Goal: Communication & Community: Answer question/provide support

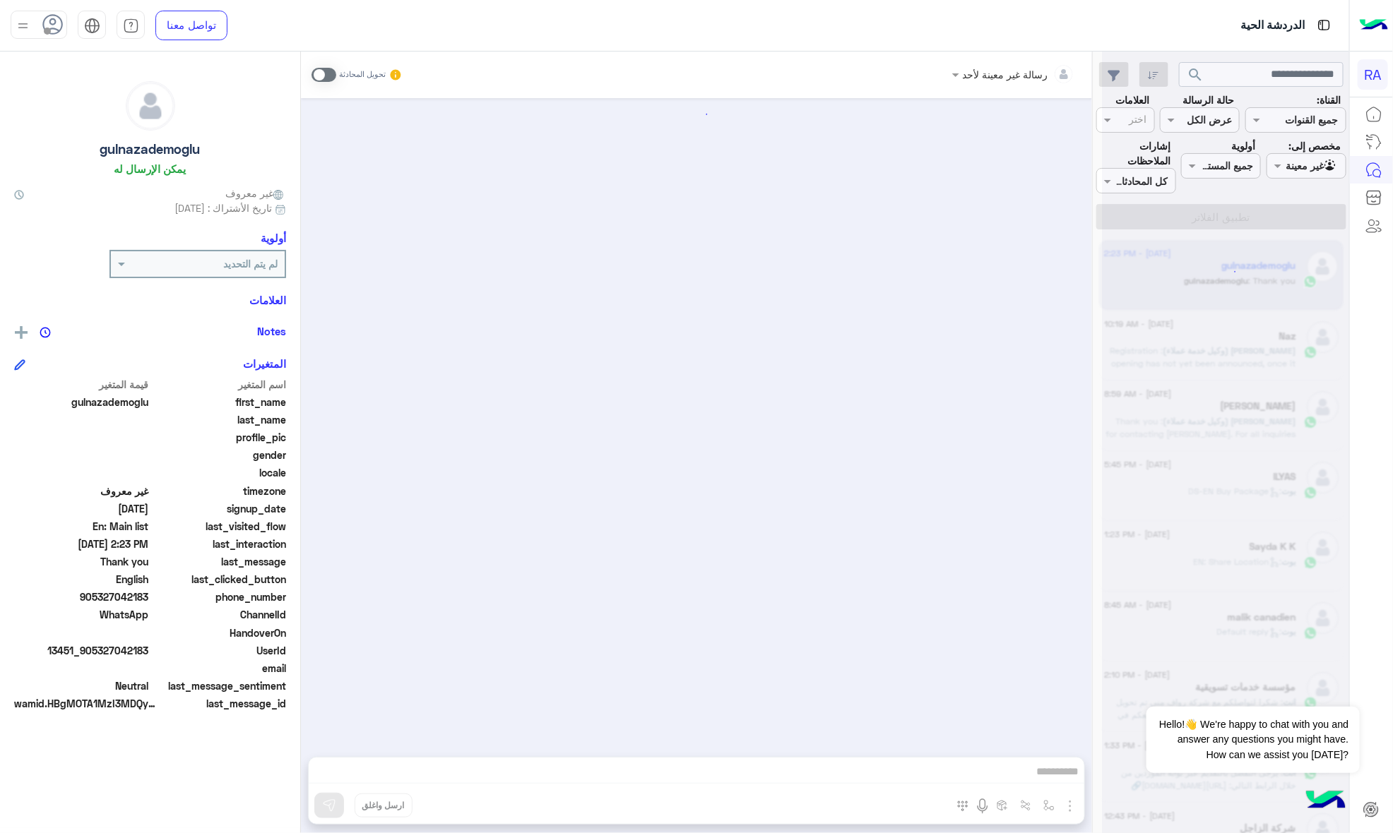
scroll to position [600, 0]
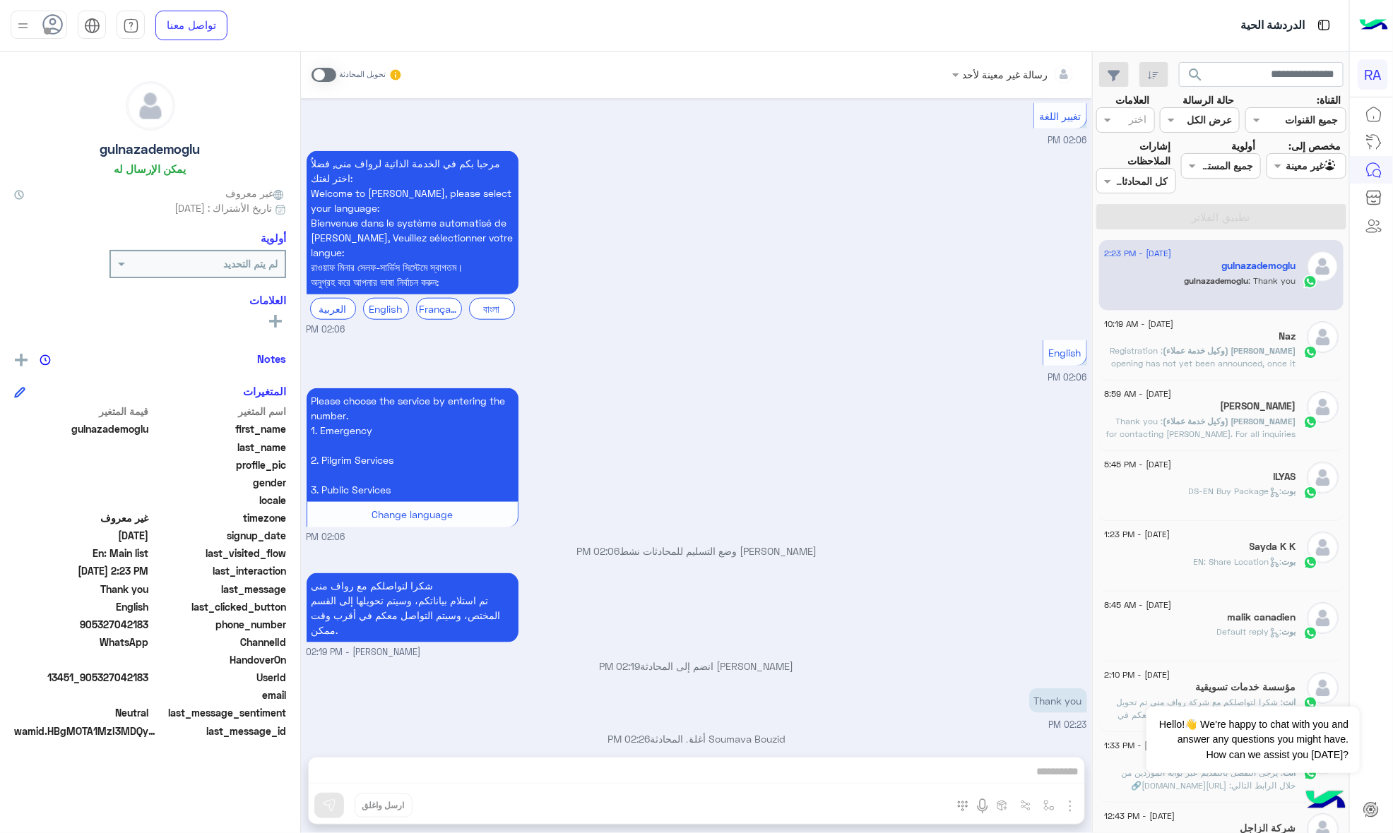
click at [1211, 345] on span ": Registration opening has not yet been announced, once it is, you will be info…" at bounding box center [1203, 369] width 186 height 49
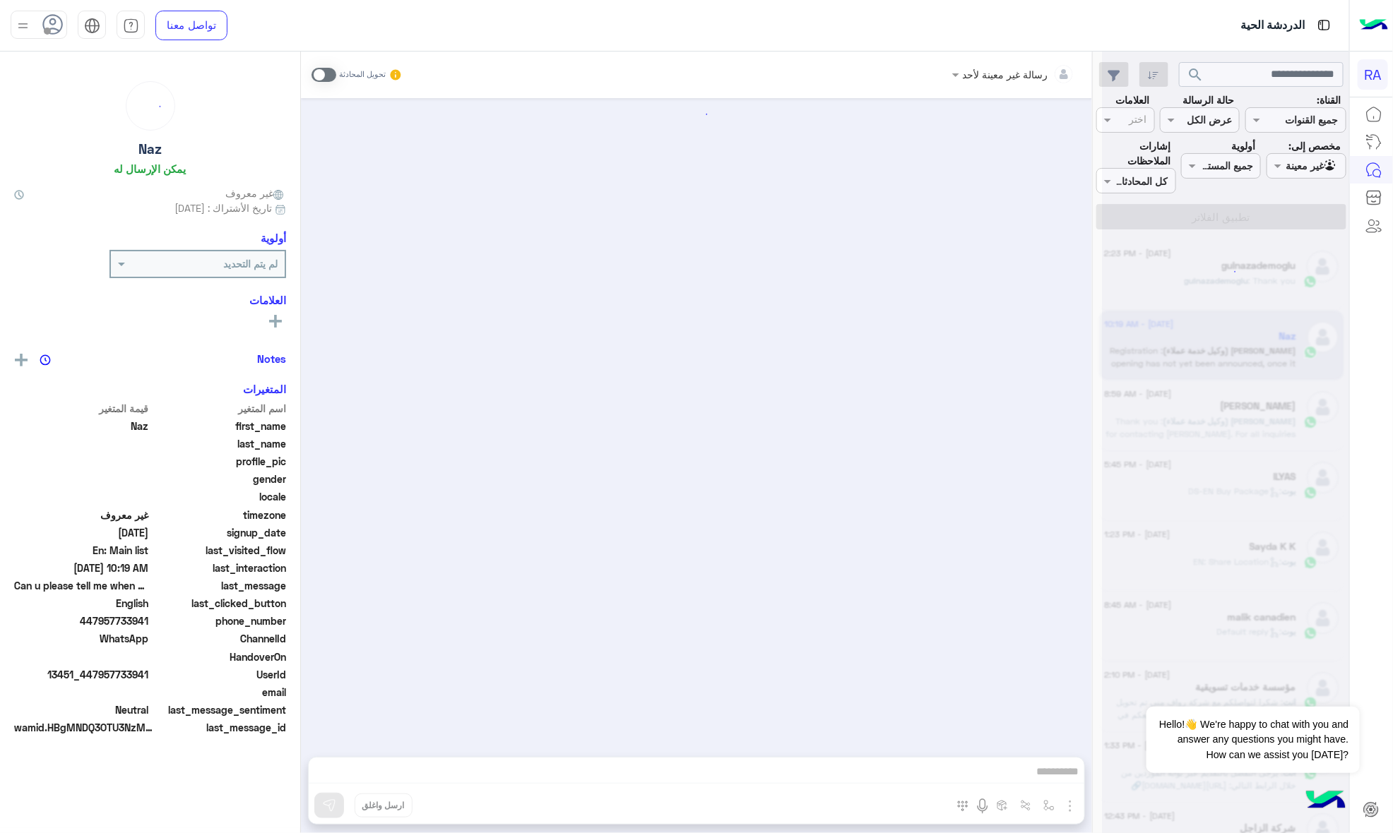
scroll to position [228, 0]
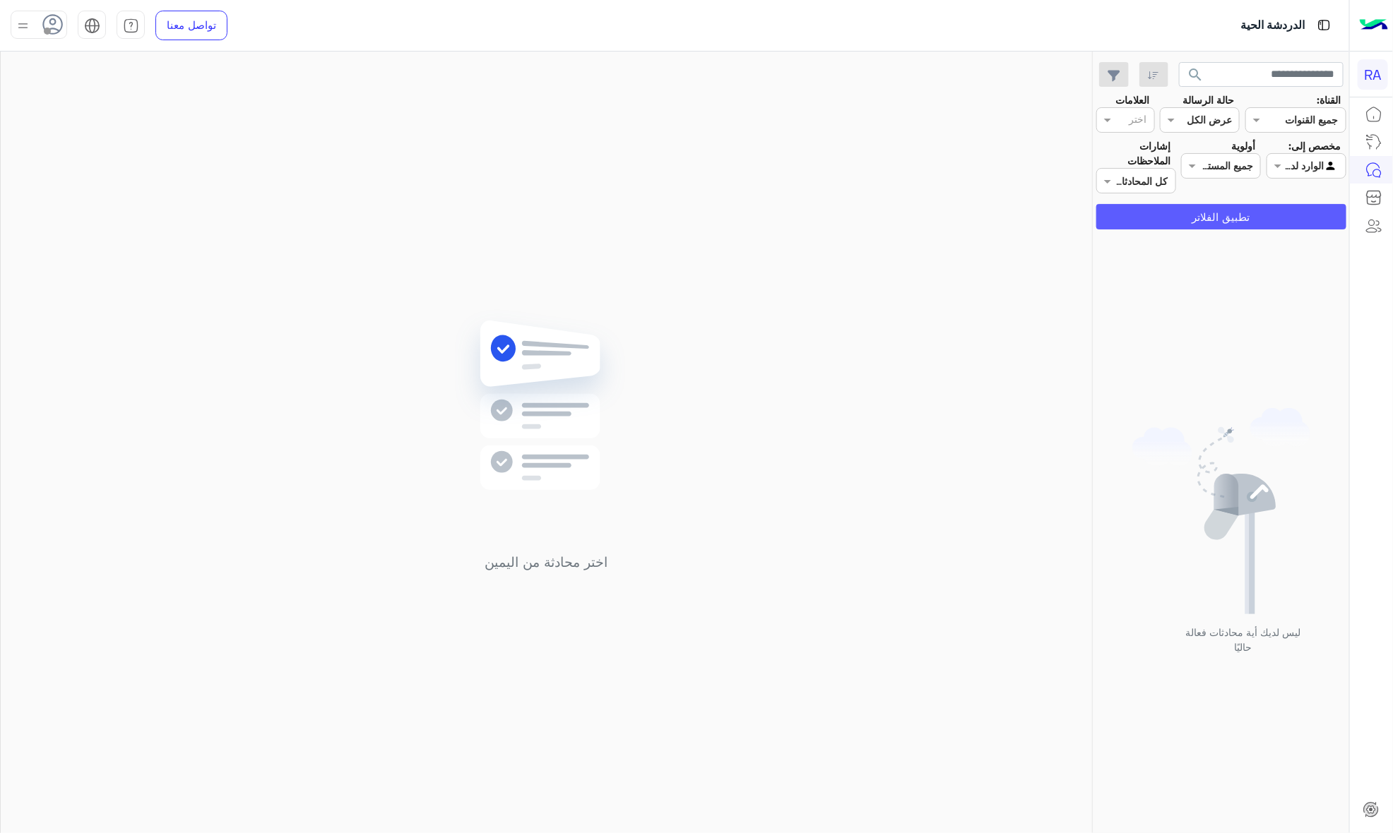
click at [1296, 206] on button "تطبيق الفلاتر" at bounding box center [1221, 216] width 250 height 25
click at [1314, 182] on div "مخصص إلى: Agent Filter الوارد لديك" at bounding box center [1306, 166] width 85 height 56
click at [1314, 177] on div "Agent Filter الوارد لديك" at bounding box center [1306, 165] width 80 height 25
click at [1301, 226] on b "غير معينة" at bounding box center [1306, 221] width 38 height 12
click at [1301, 226] on button "تطبيق الفلاتر" at bounding box center [1221, 216] width 250 height 25
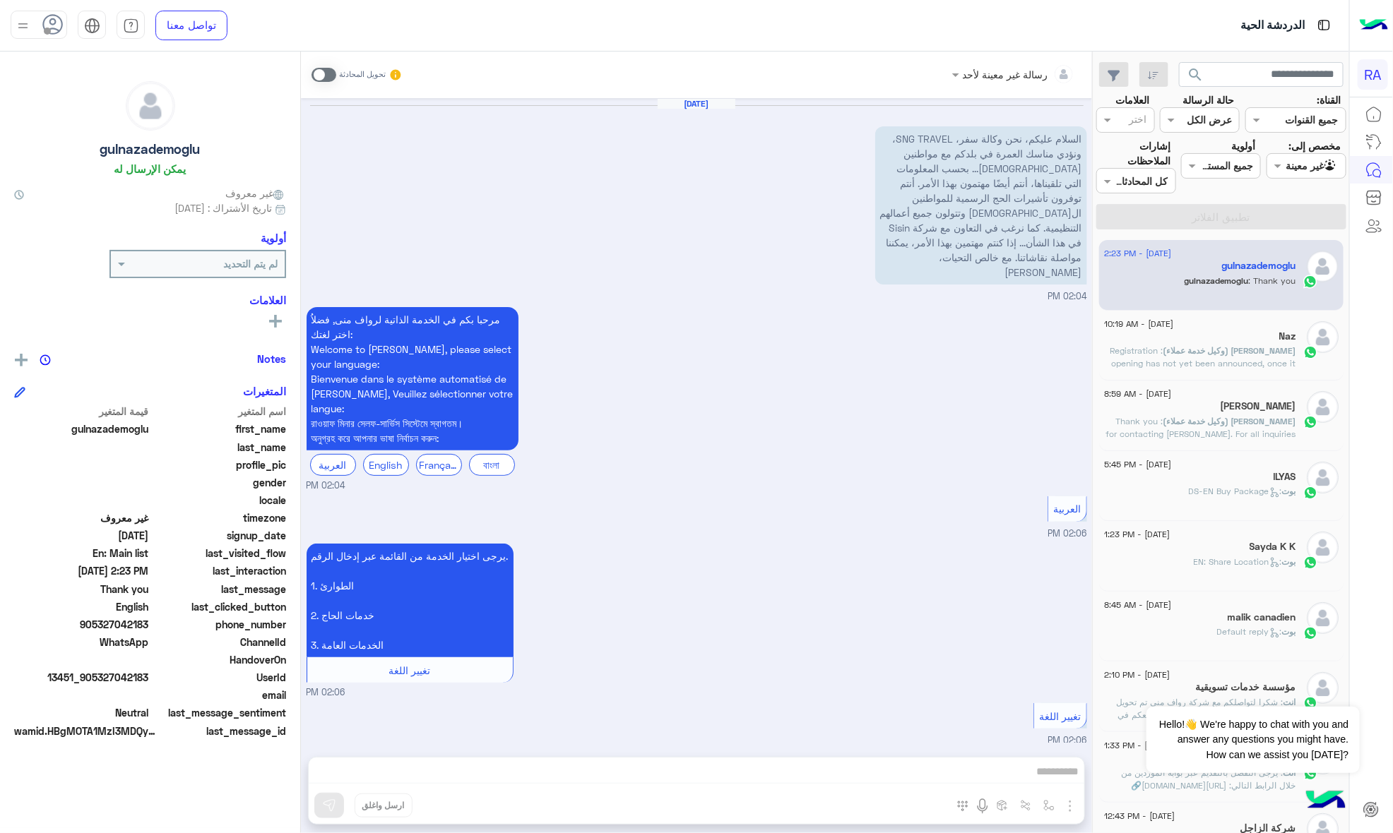
scroll to position [600, 0]
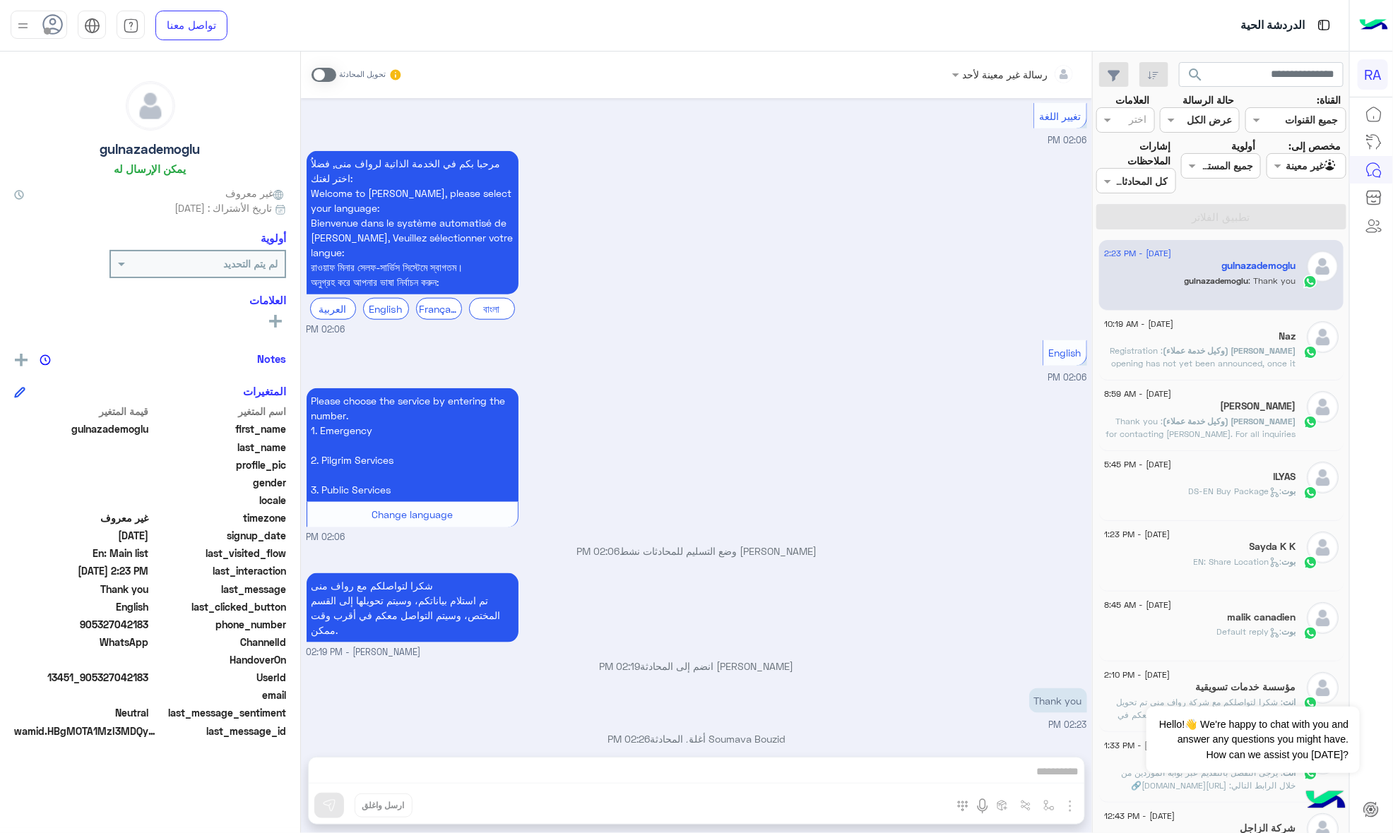
click at [311, 68] on span at bounding box center [323, 75] width 25 height 14
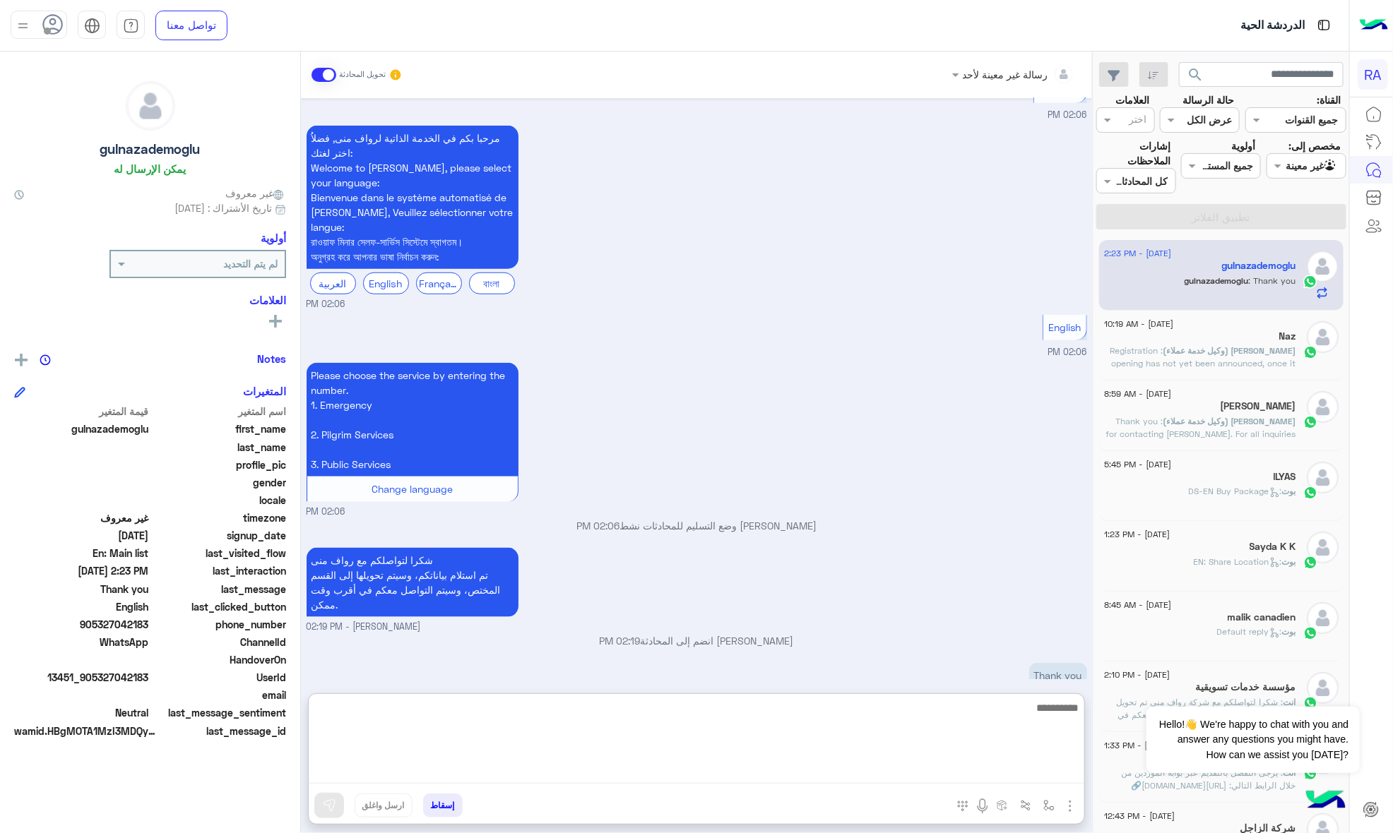
paste textarea "**********"
type textarea "**********"
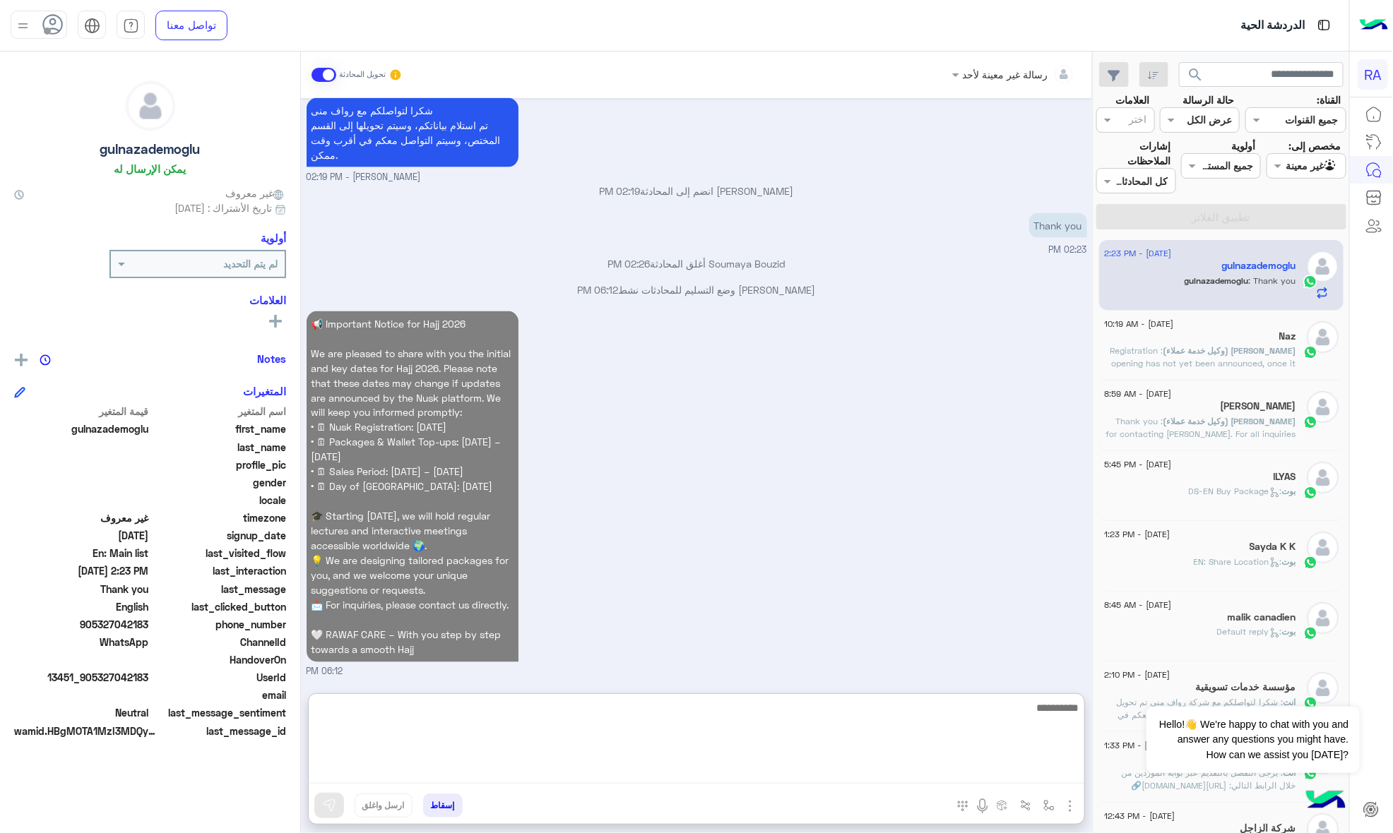
click at [311, 71] on span at bounding box center [323, 75] width 25 height 14
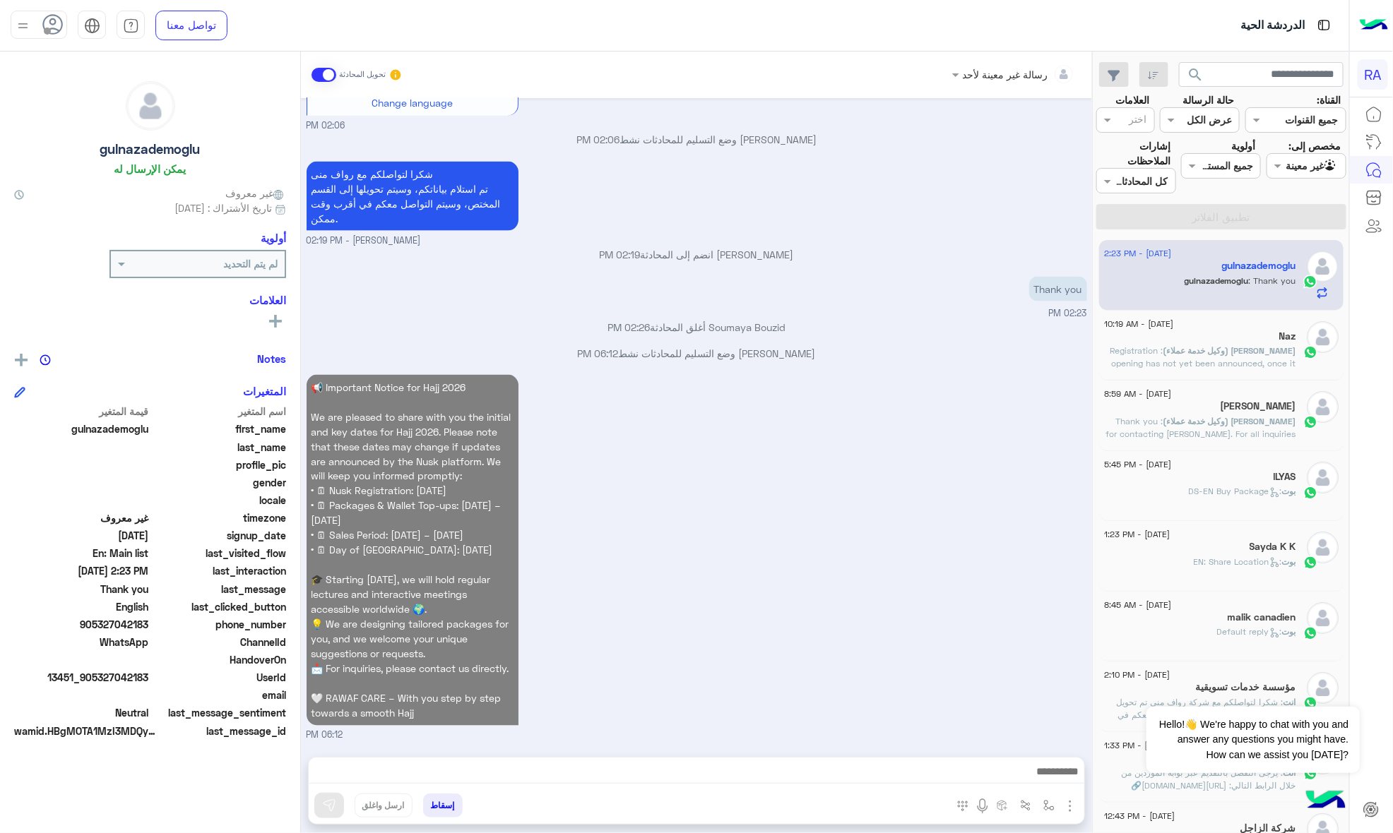
scroll to position [1082, 0]
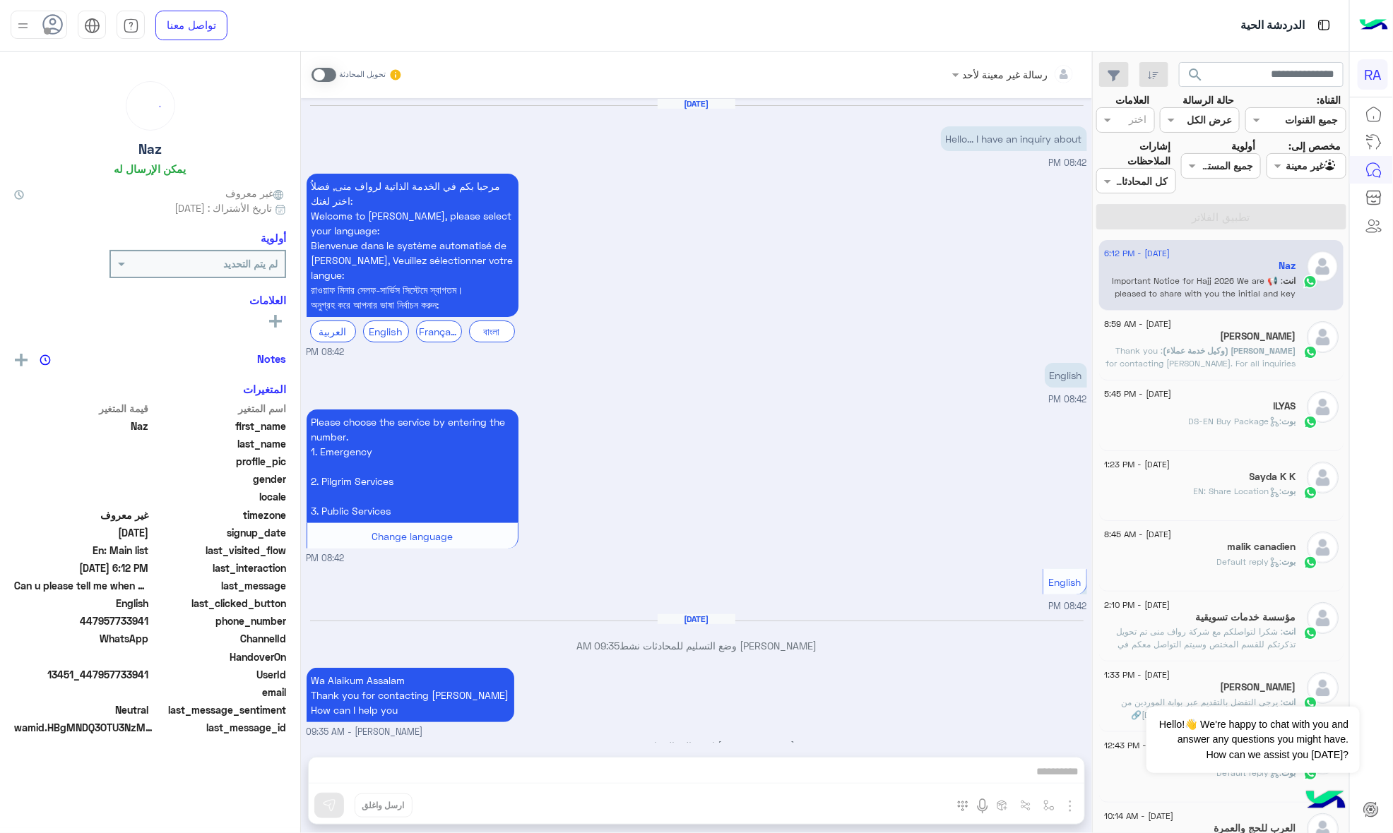
scroll to position [228, 0]
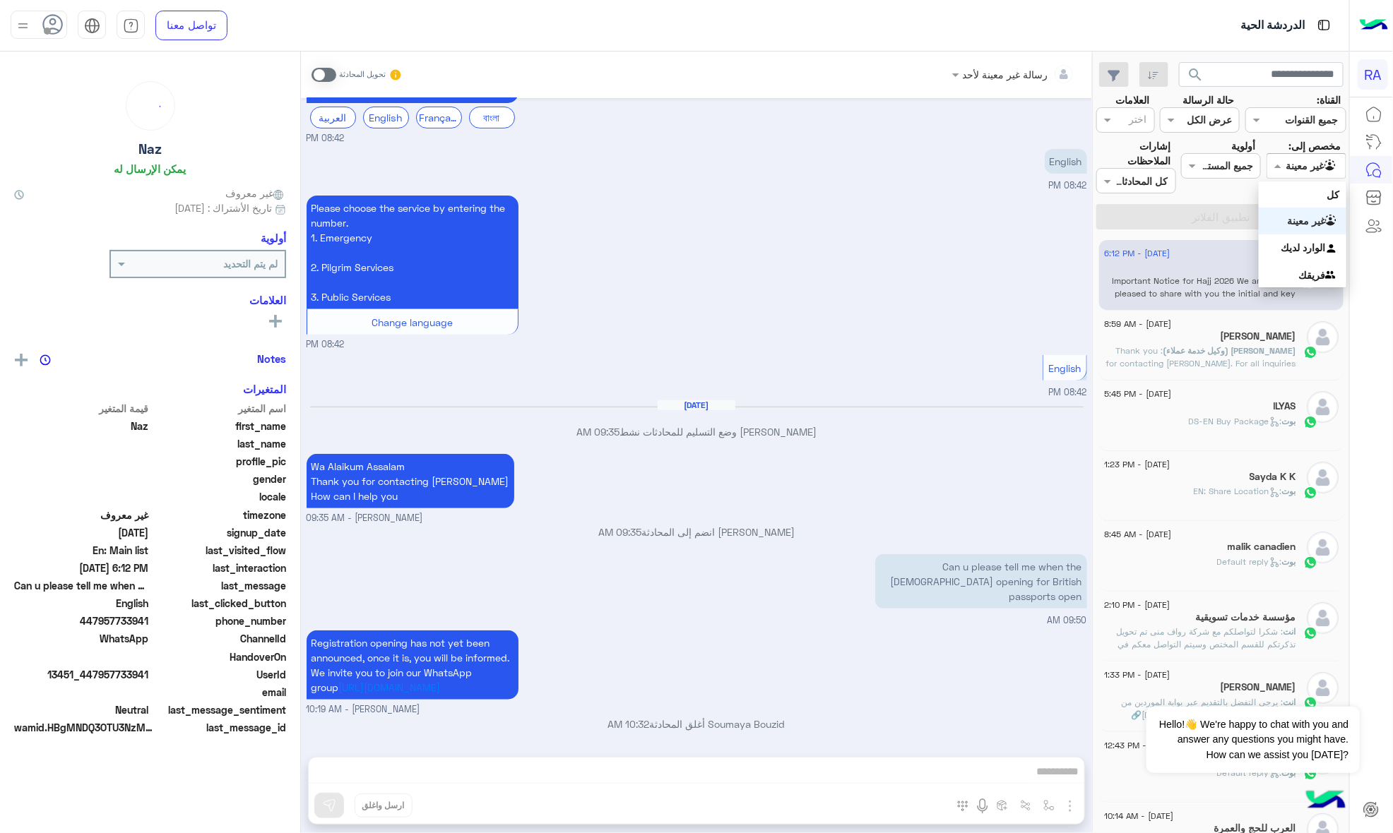
click at [1307, 155] on div "Agent Filter غير معينة" at bounding box center [1306, 165] width 80 height 25
click at [1307, 242] on b "الوارد لديك" at bounding box center [1303, 248] width 44 height 12
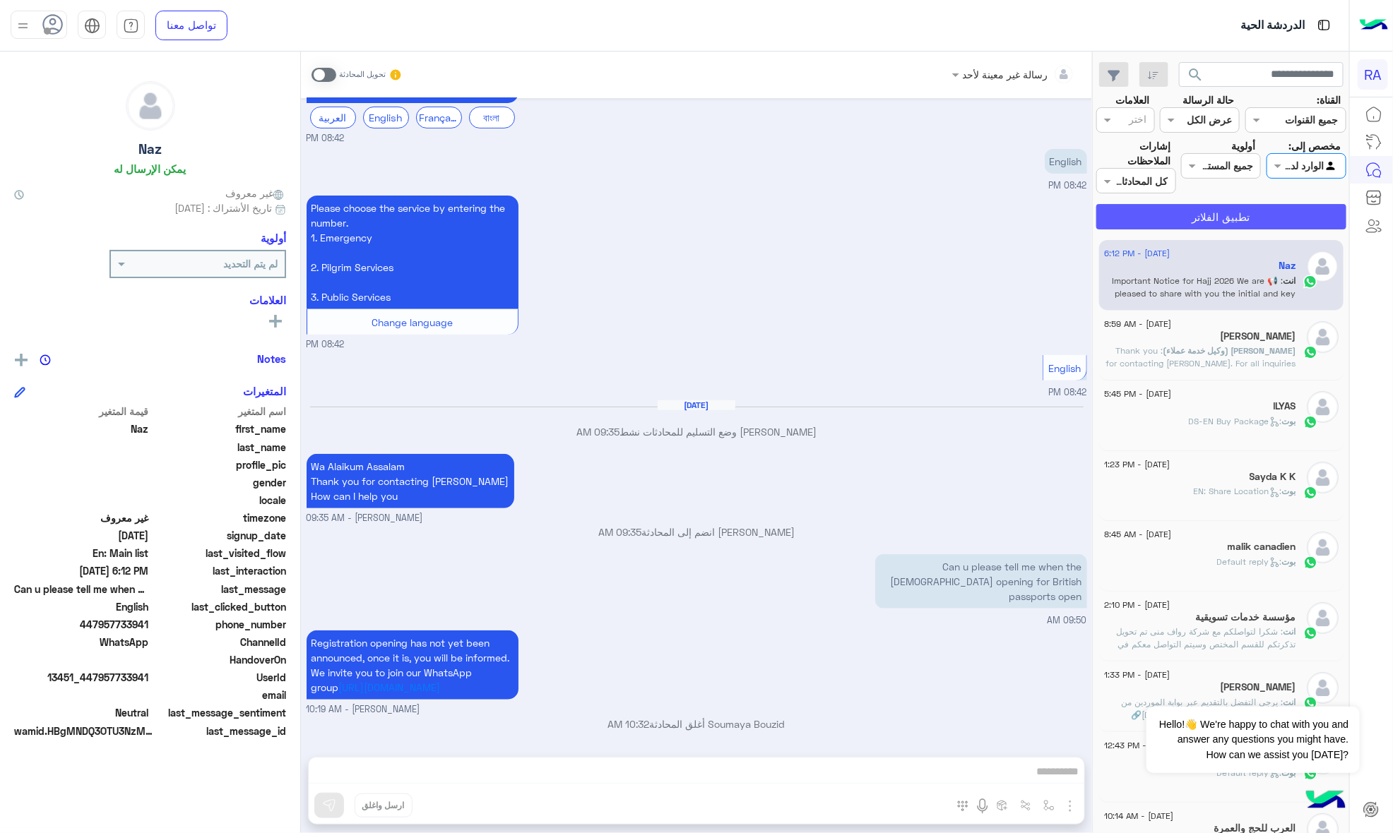
click at [1286, 206] on button "تطبيق الفلاتر" at bounding box center [1221, 216] width 250 height 25
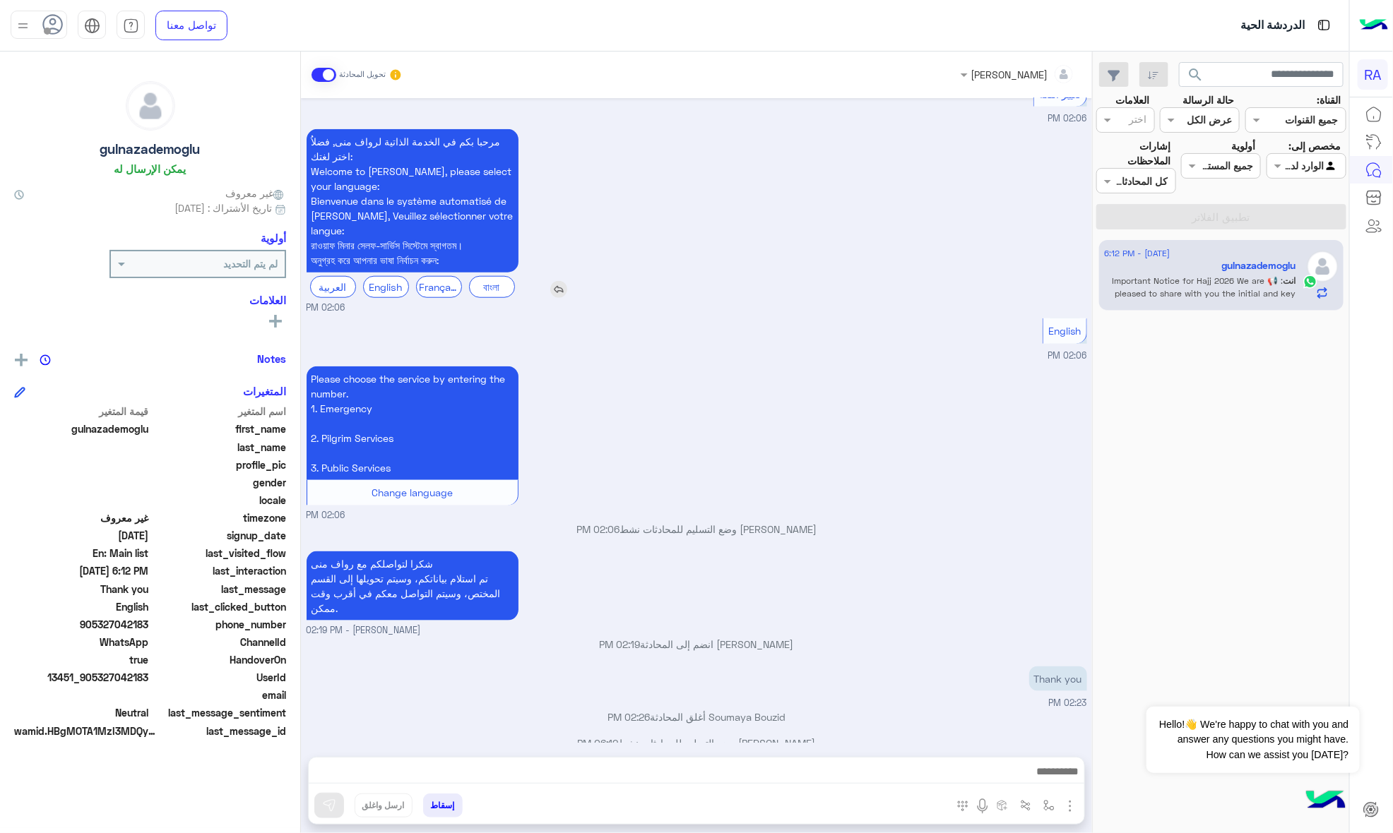
scroll to position [578, 0]
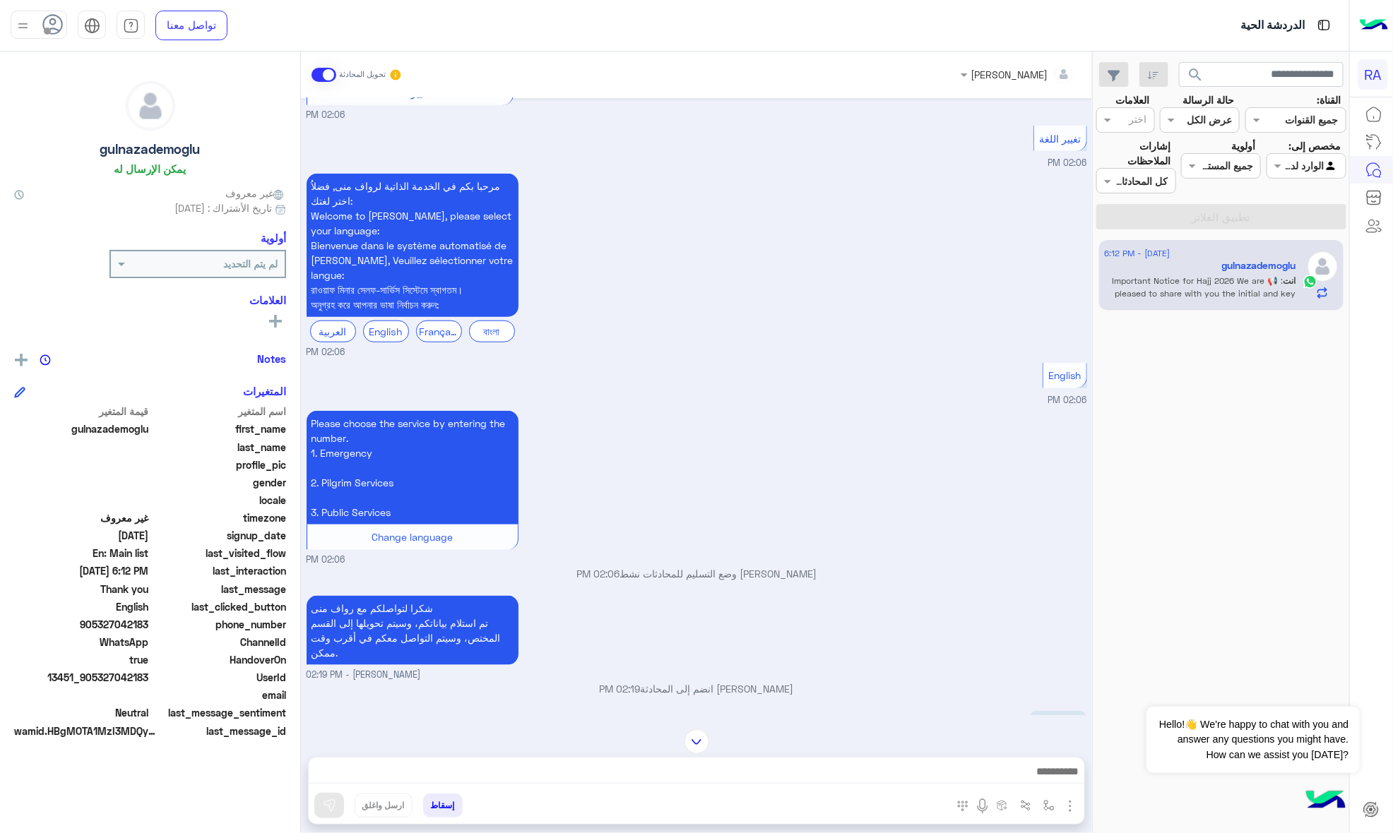
click at [332, 73] on span at bounding box center [323, 75] width 25 height 14
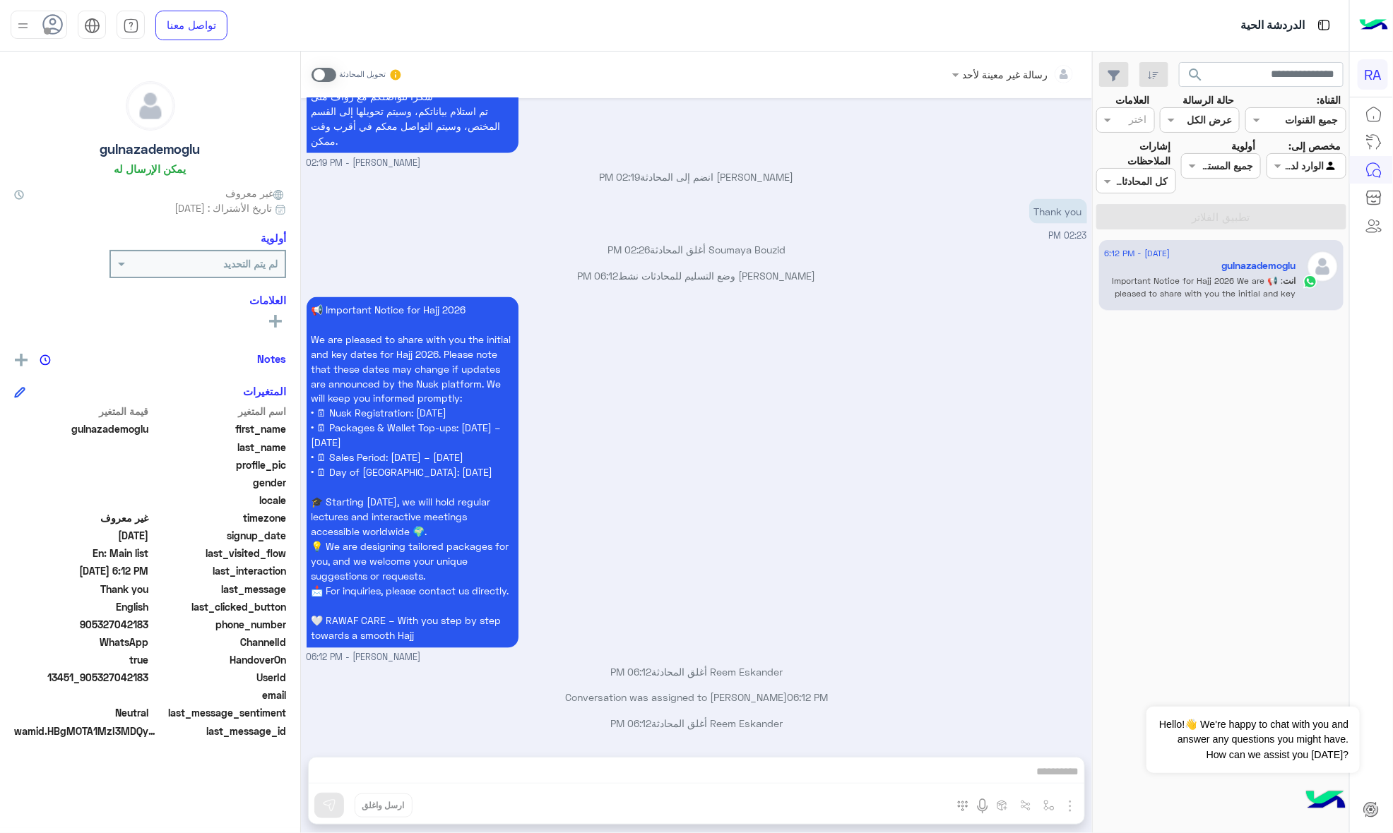
click at [1307, 170] on input "text" at bounding box center [1322, 166] width 32 height 15
click at [1297, 215] on b "غير معينة" at bounding box center [1306, 221] width 38 height 12
click at [1297, 215] on button "تطبيق الفلاتر" at bounding box center [1221, 216] width 250 height 25
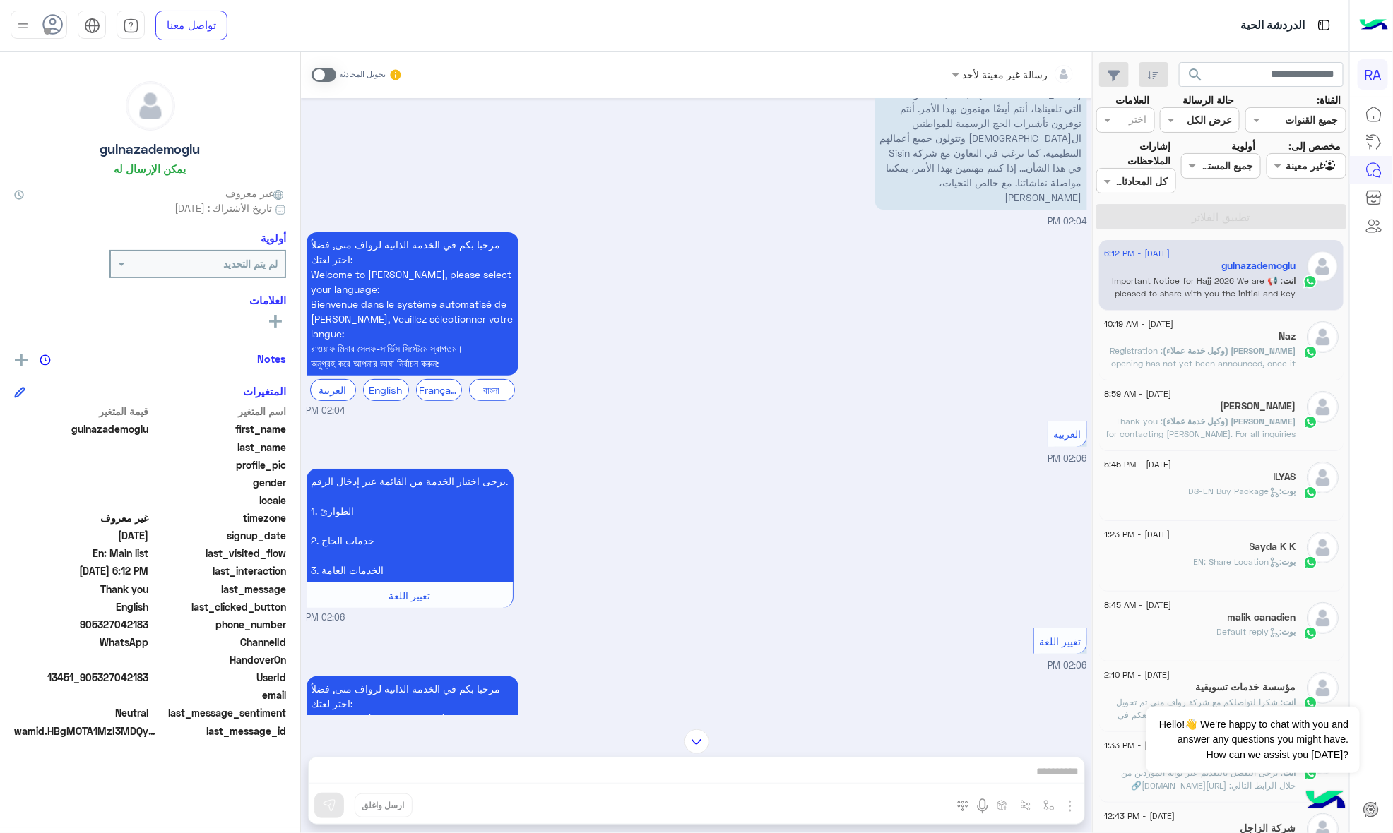
scroll to position [74, 0]
click at [1244, 331] on div "Naz" at bounding box center [1200, 338] width 192 height 15
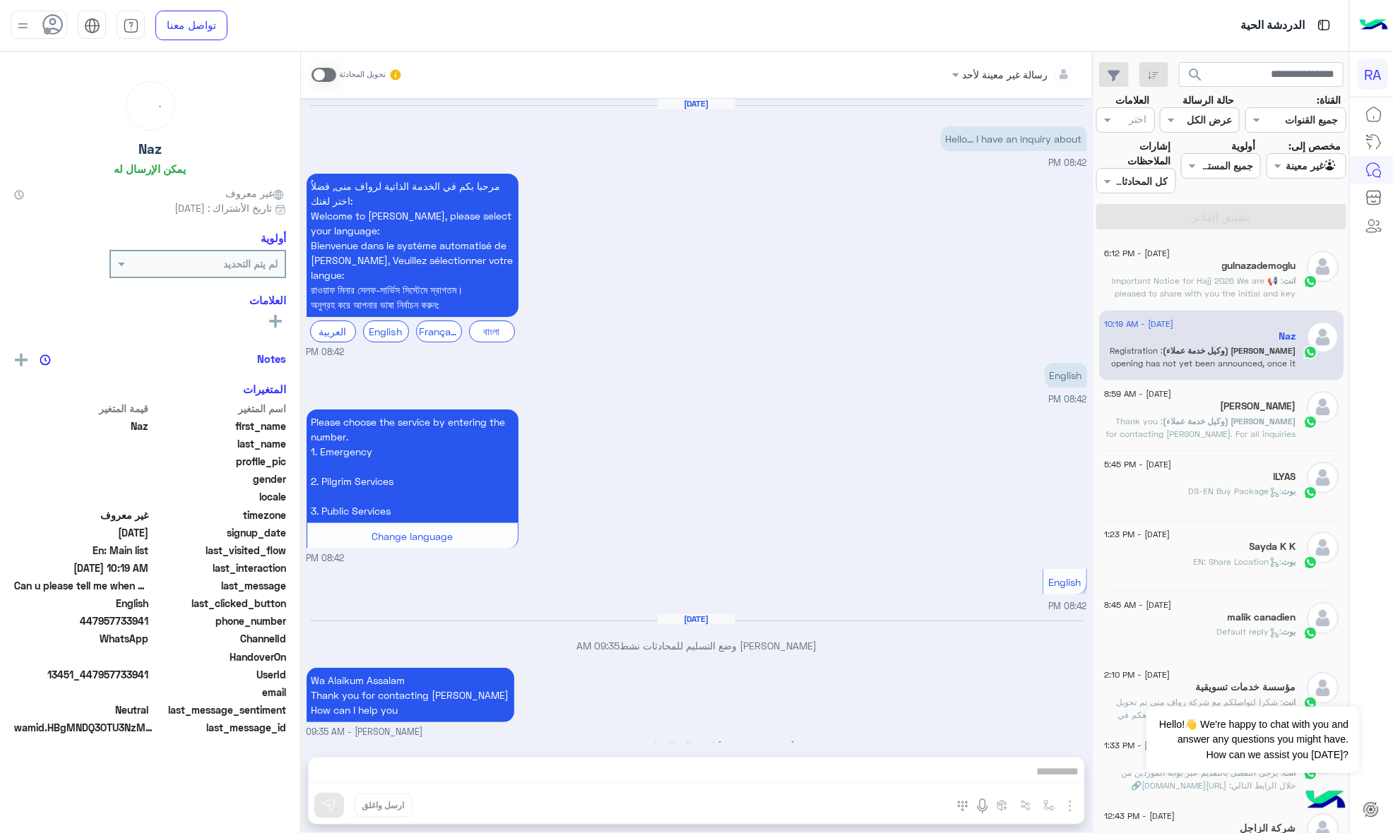
scroll to position [228, 0]
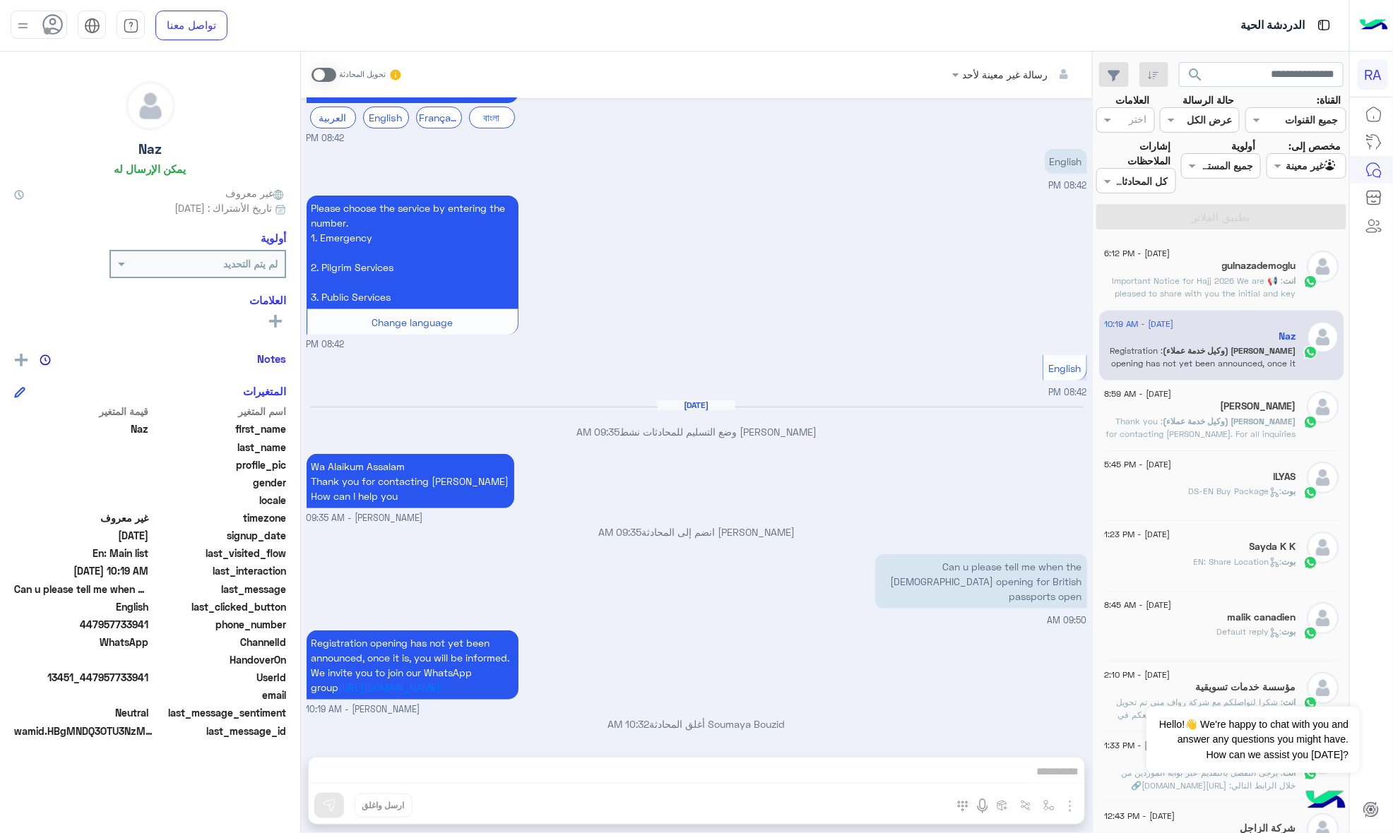
click at [311, 76] on span at bounding box center [323, 75] width 25 height 14
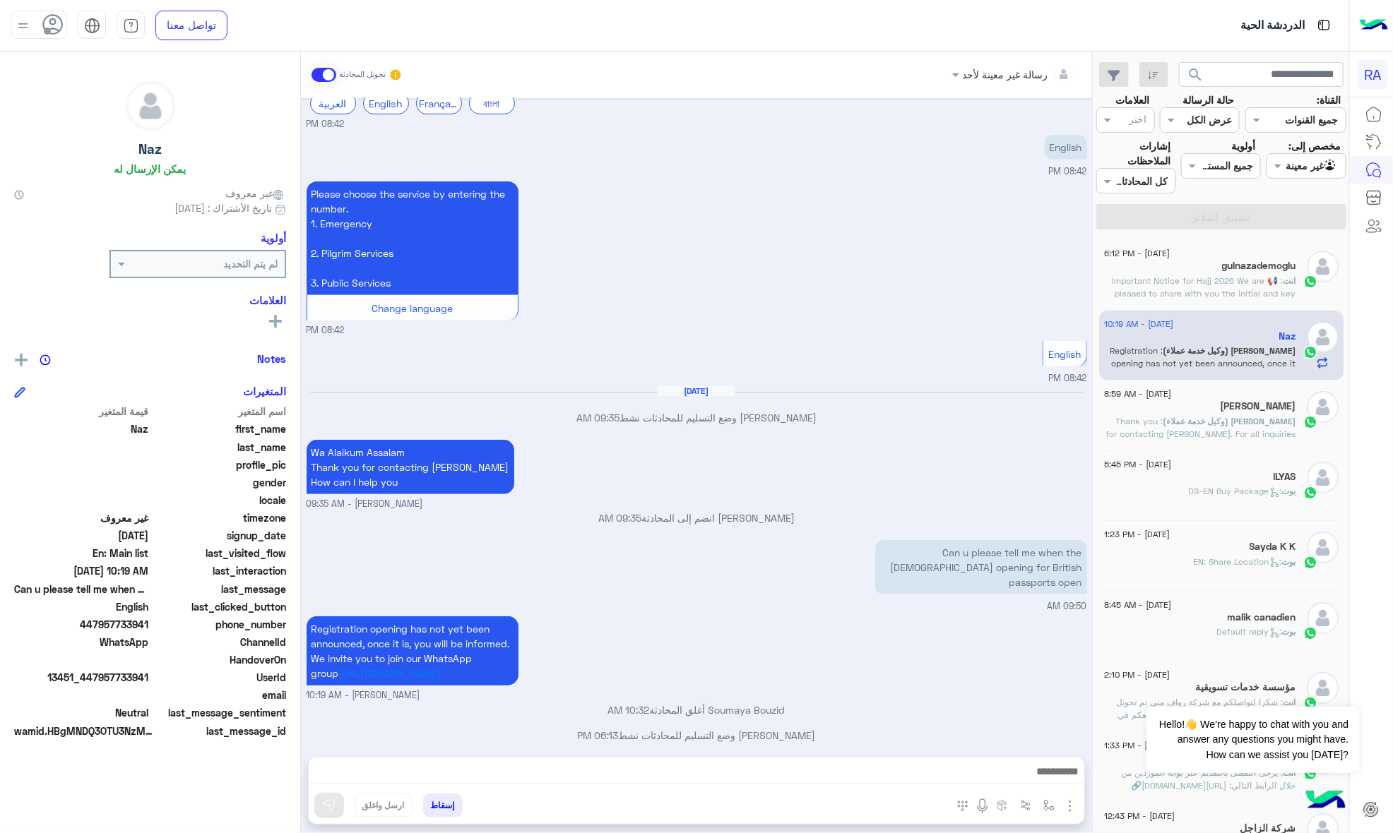
scroll to position [254, 0]
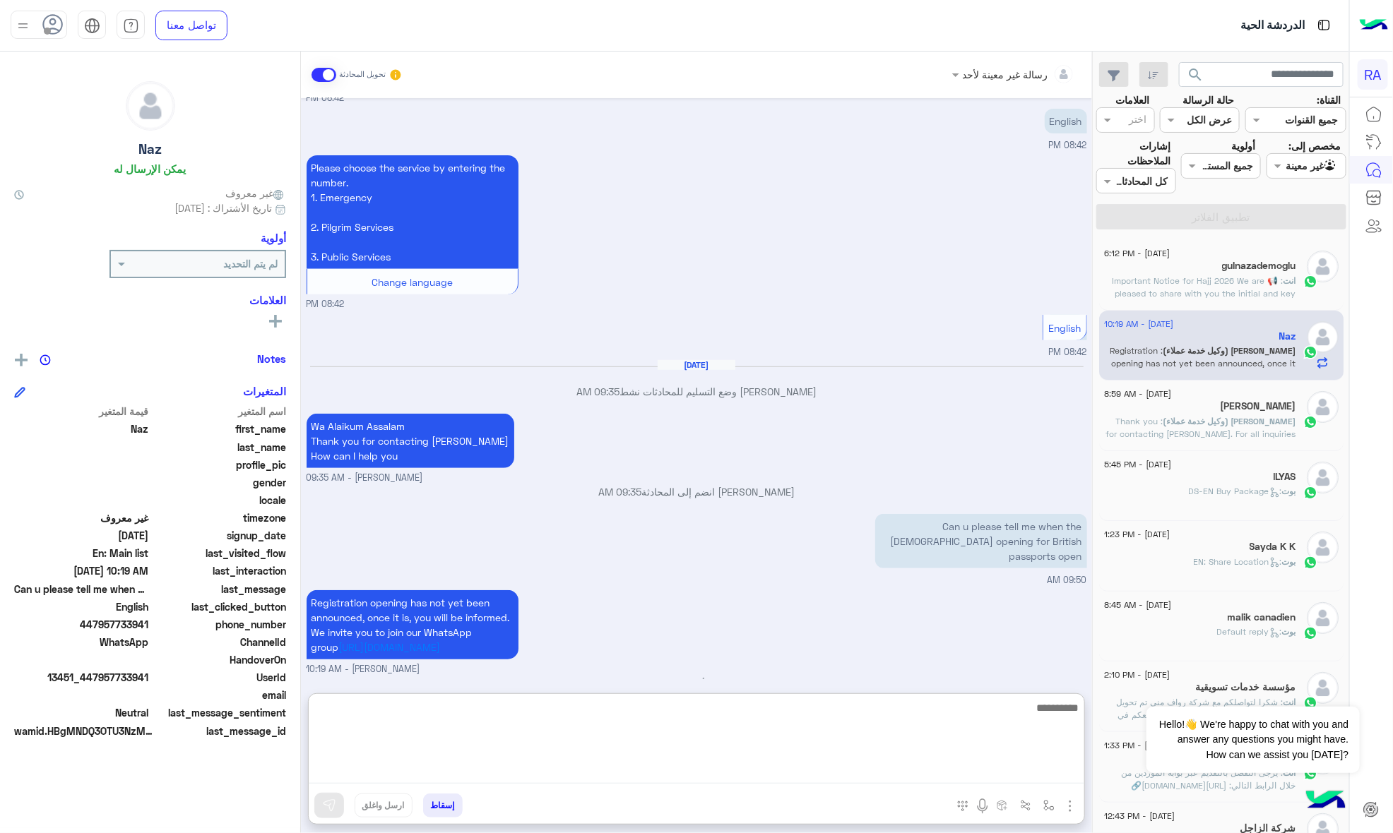
paste textarea "**********"
type textarea "**********"
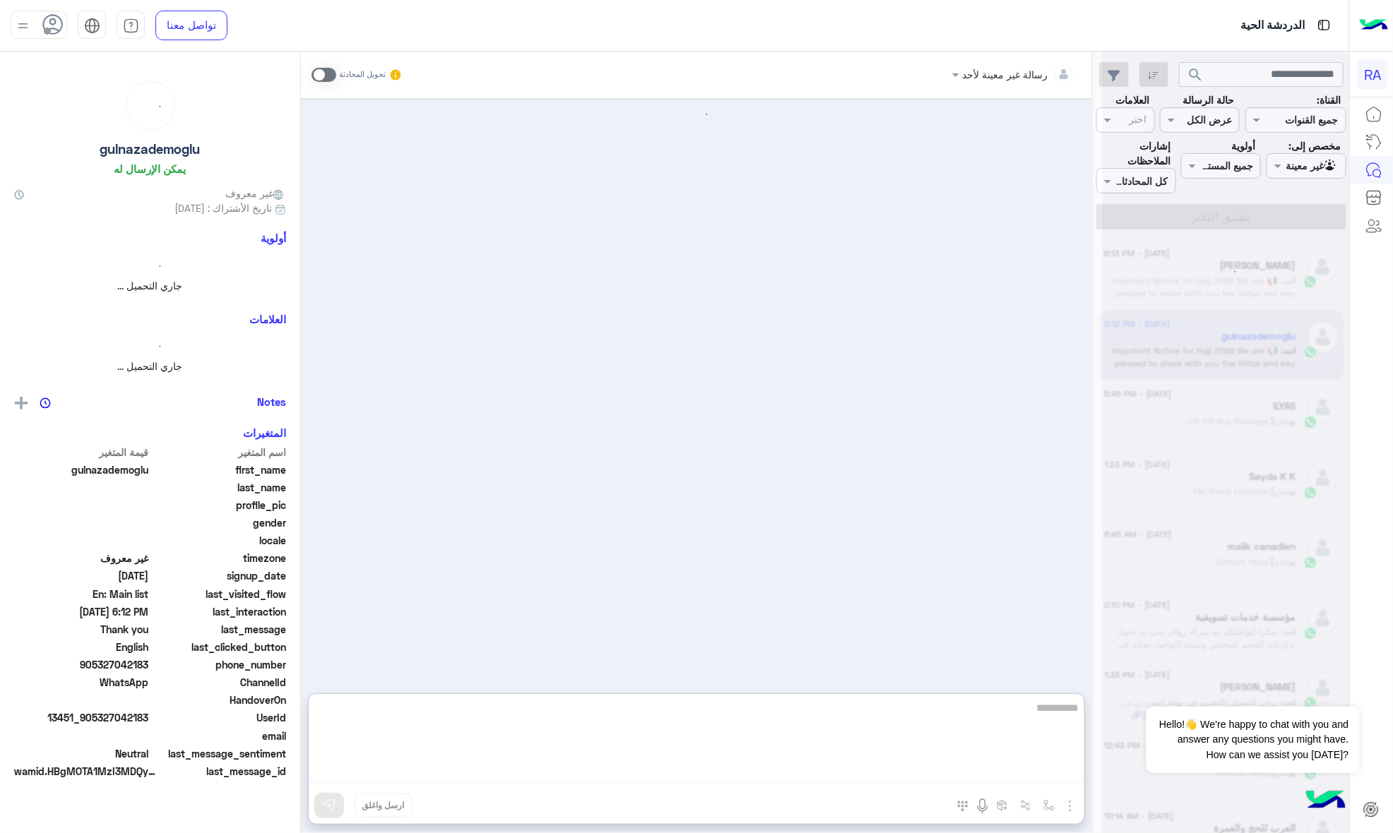
scroll to position [1197, 0]
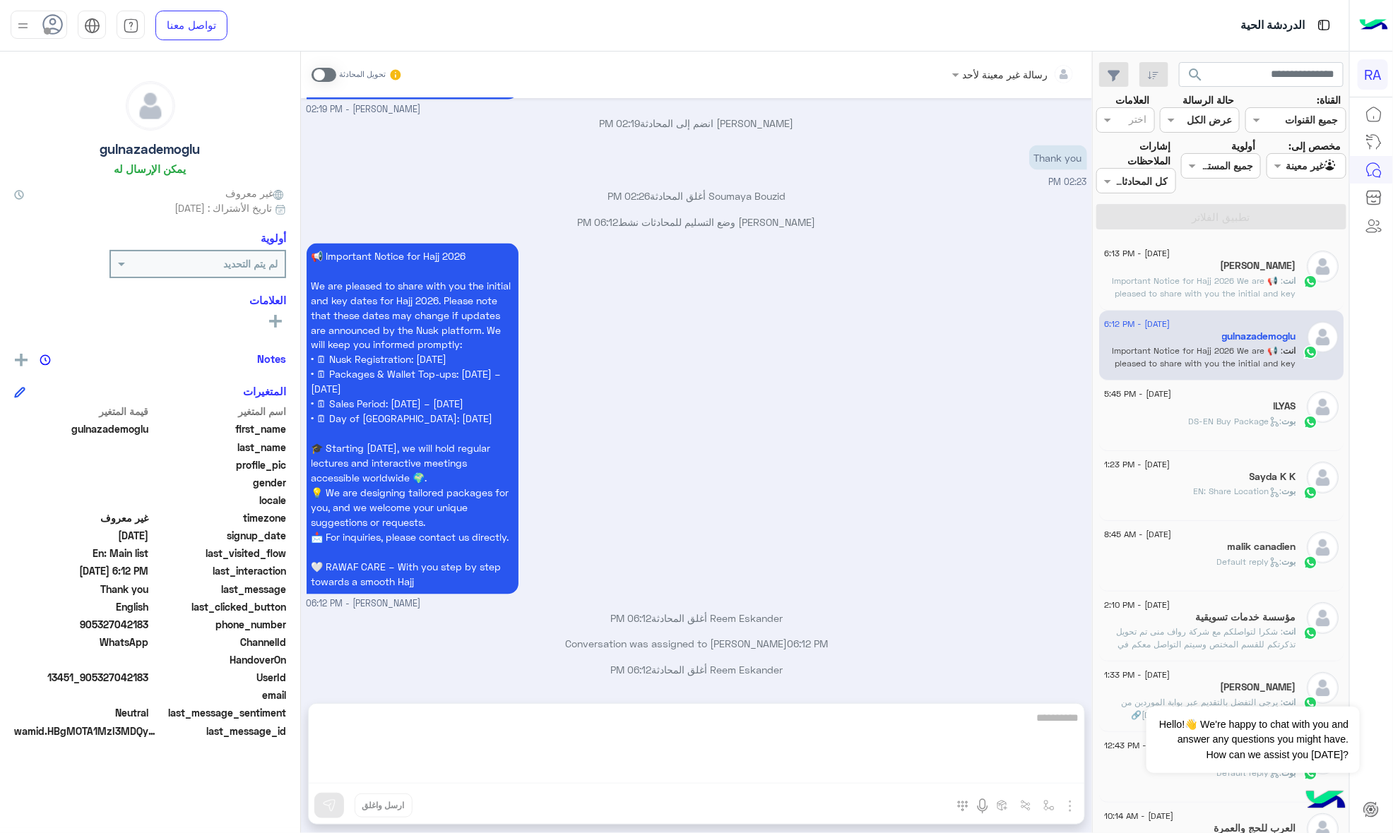
click at [1254, 280] on span ": 📢 Important Notice for Hajj 2026 We are pleased to share with you the initial…" at bounding box center [1200, 375] width 191 height 201
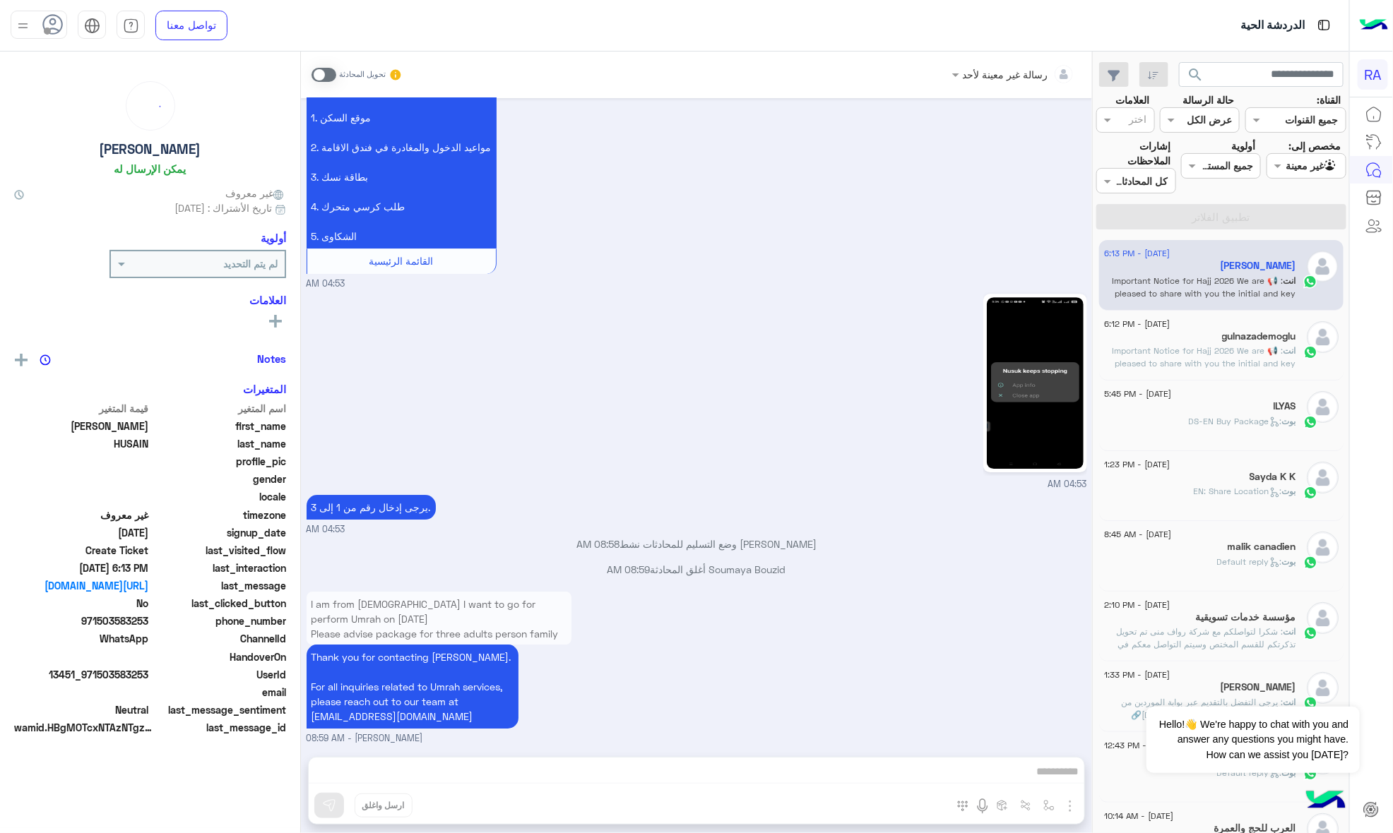
click at [1243, 260] on div "[PERSON_NAME]" at bounding box center [1200, 267] width 192 height 15
click at [1040, 348] on img at bounding box center [1035, 383] width 97 height 172
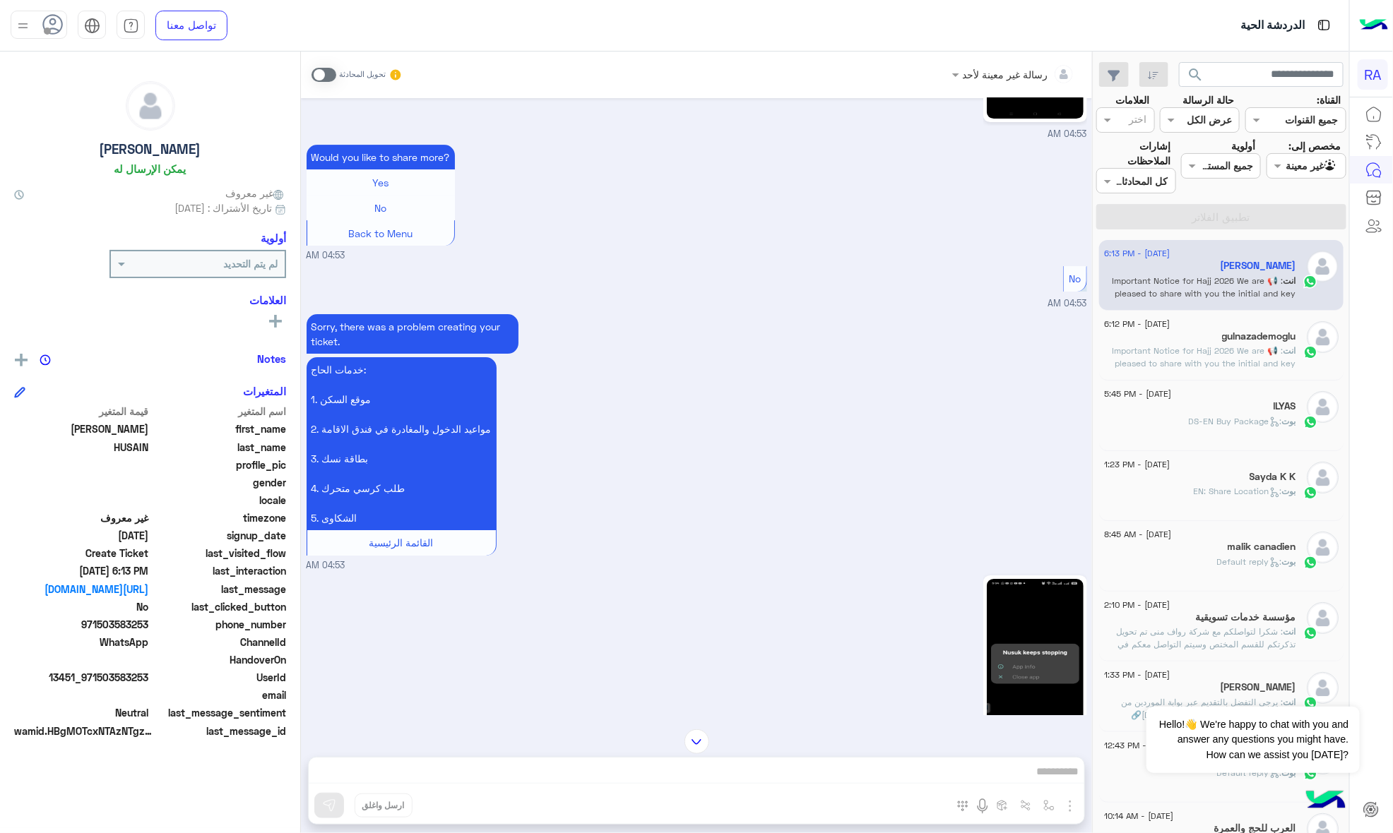
scroll to position [5525, 0]
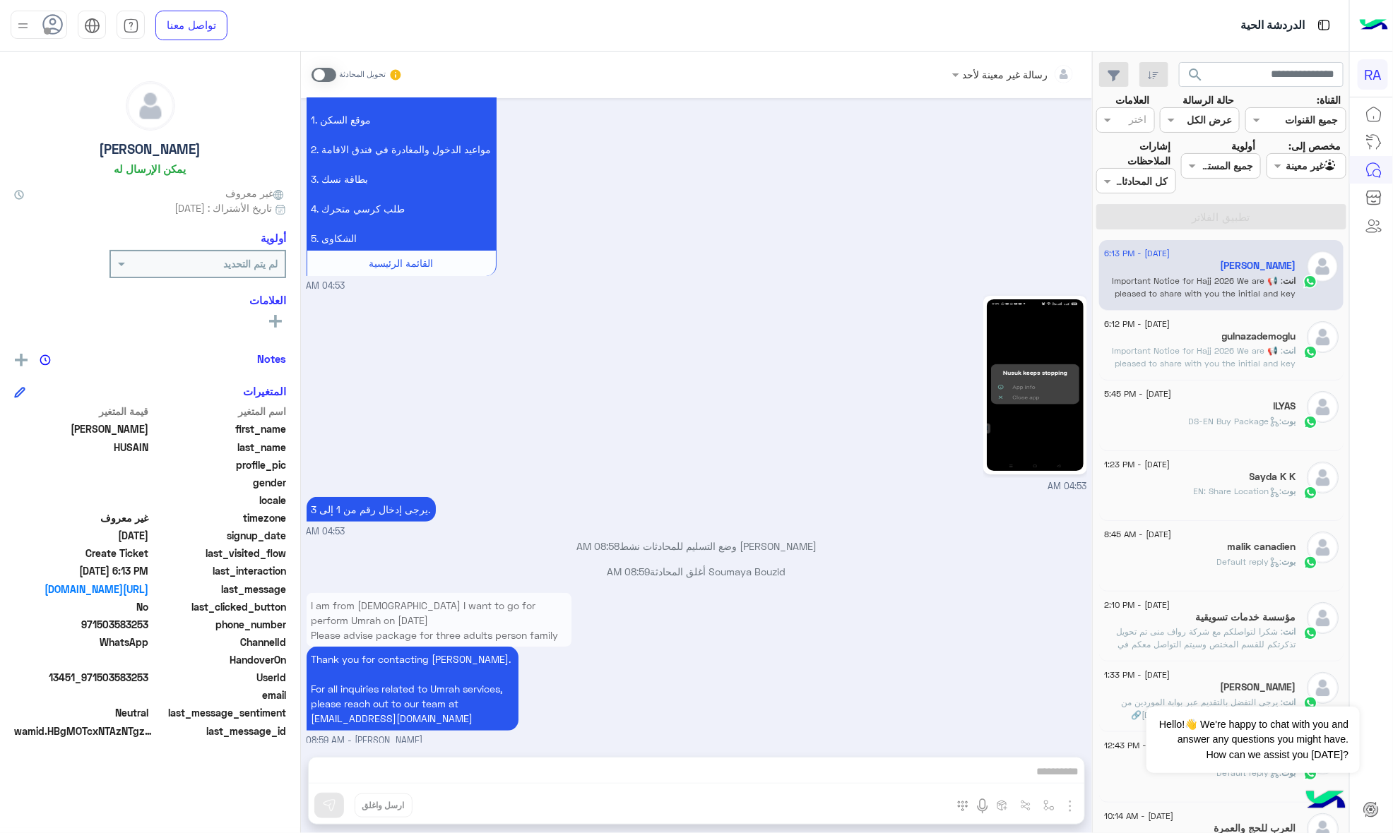
click at [364, 639] on p "I am from India I want to go for perform Umrah on 18 October Please advise pack…" at bounding box center [439, 620] width 265 height 54
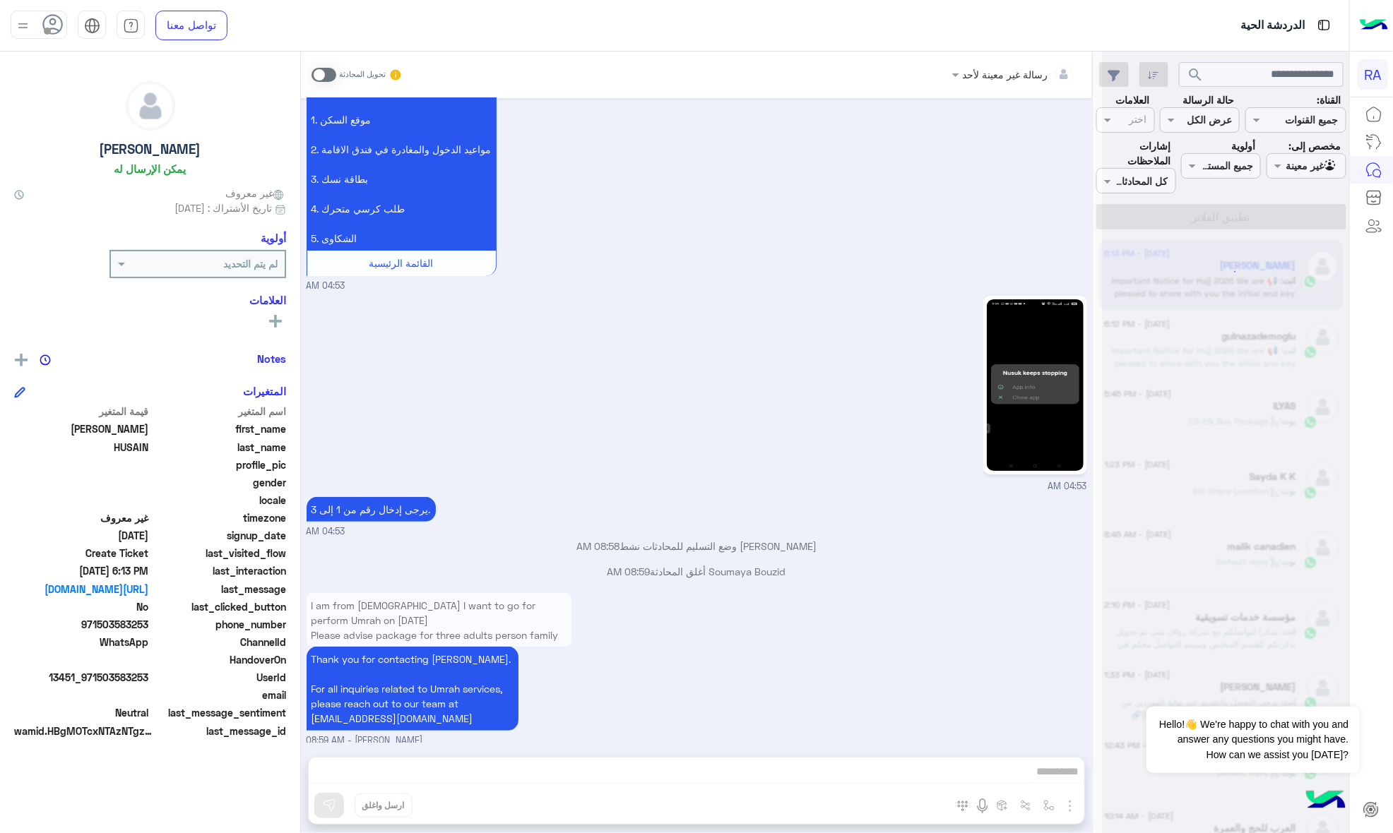
click at [364, 626] on p "I am from India I want to go for perform Umrah on 18 October Please advise pack…" at bounding box center [439, 620] width 265 height 54
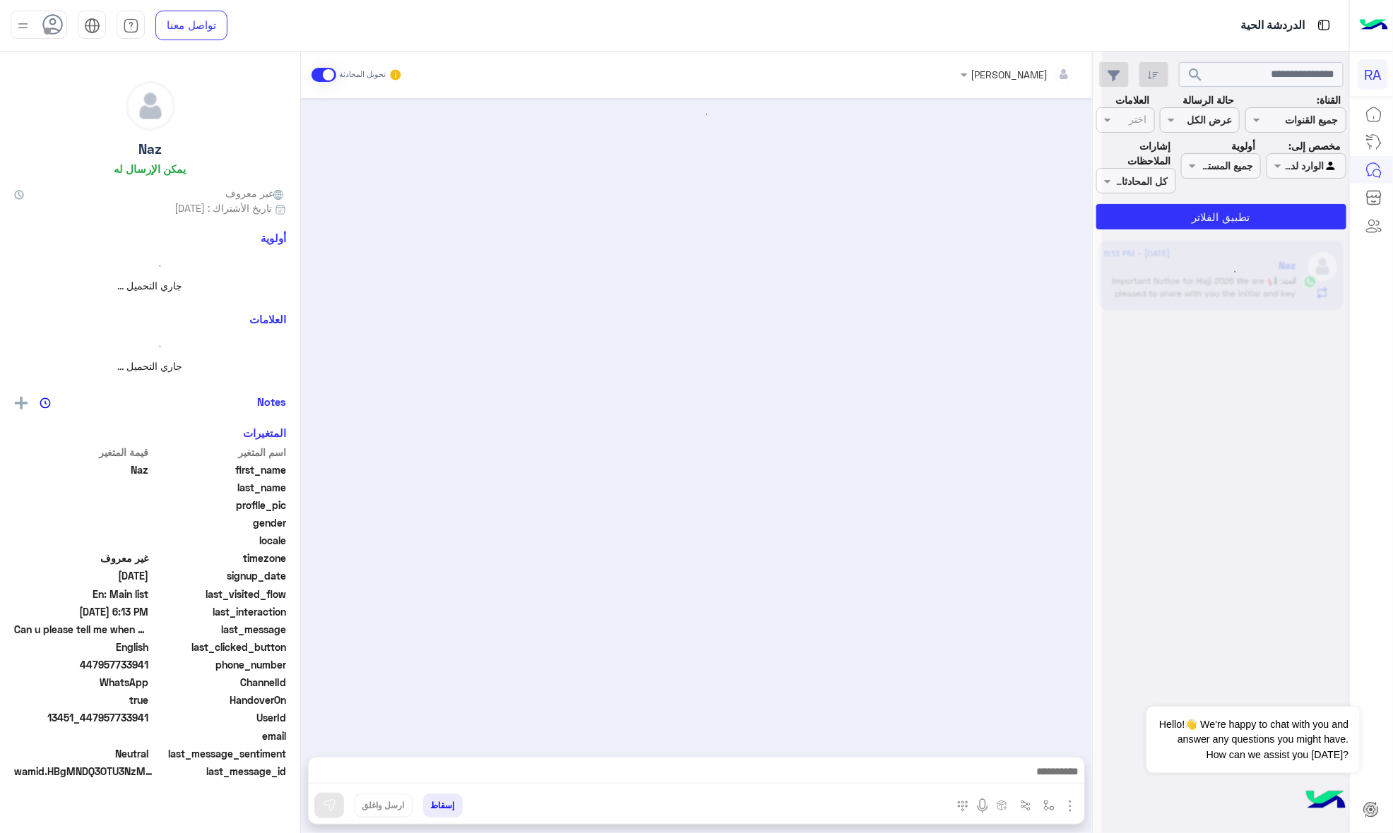
scroll to position [711, 0]
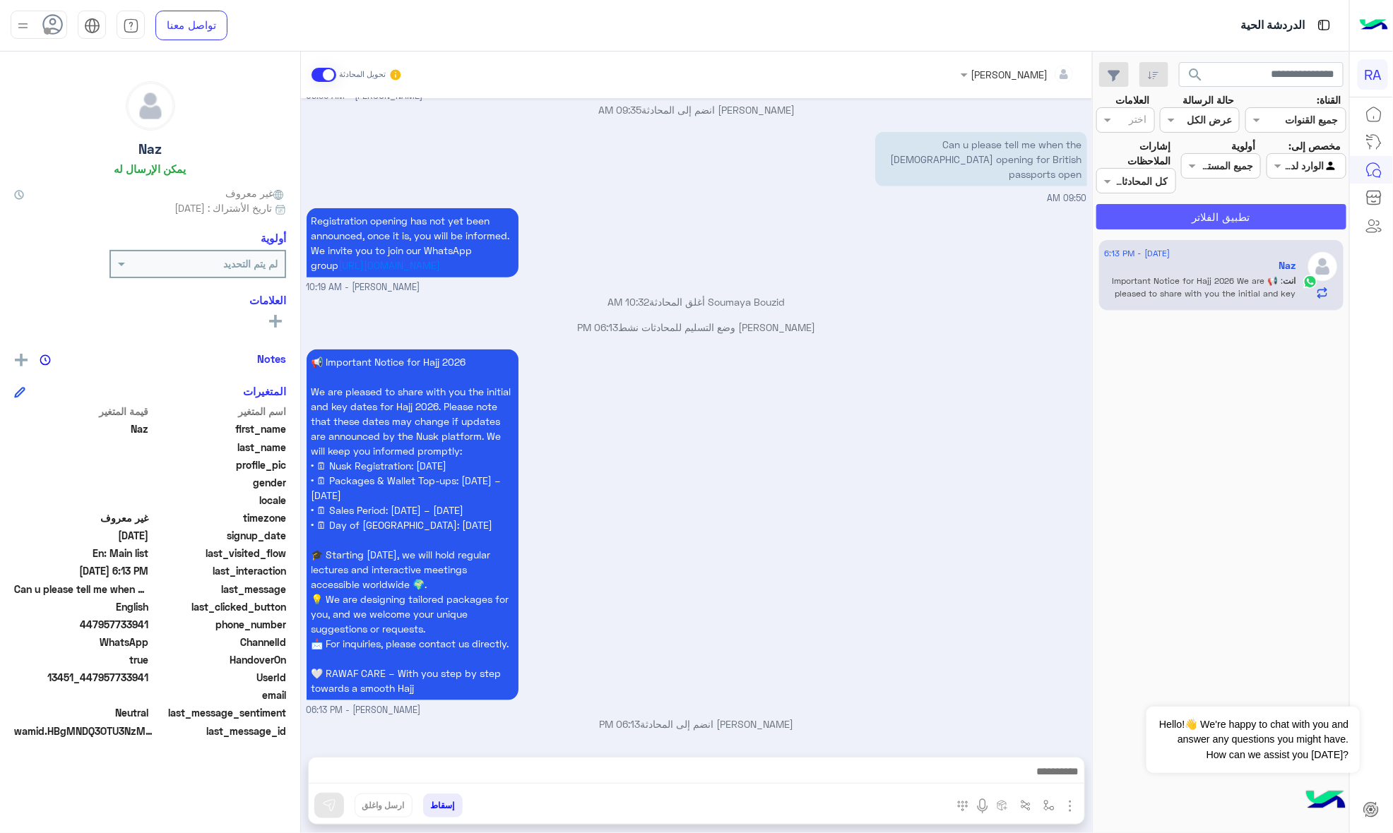
click at [1262, 224] on button "تطبيق الفلاتر" at bounding box center [1221, 216] width 250 height 25
click at [1295, 174] on div "الوارد لديك" at bounding box center [1312, 166] width 54 height 16
click at [1276, 216] on div "غير معينة" at bounding box center [1306, 222] width 80 height 28
click at [1271, 222] on button "تطبيق الفلاتر" at bounding box center [1221, 216] width 250 height 25
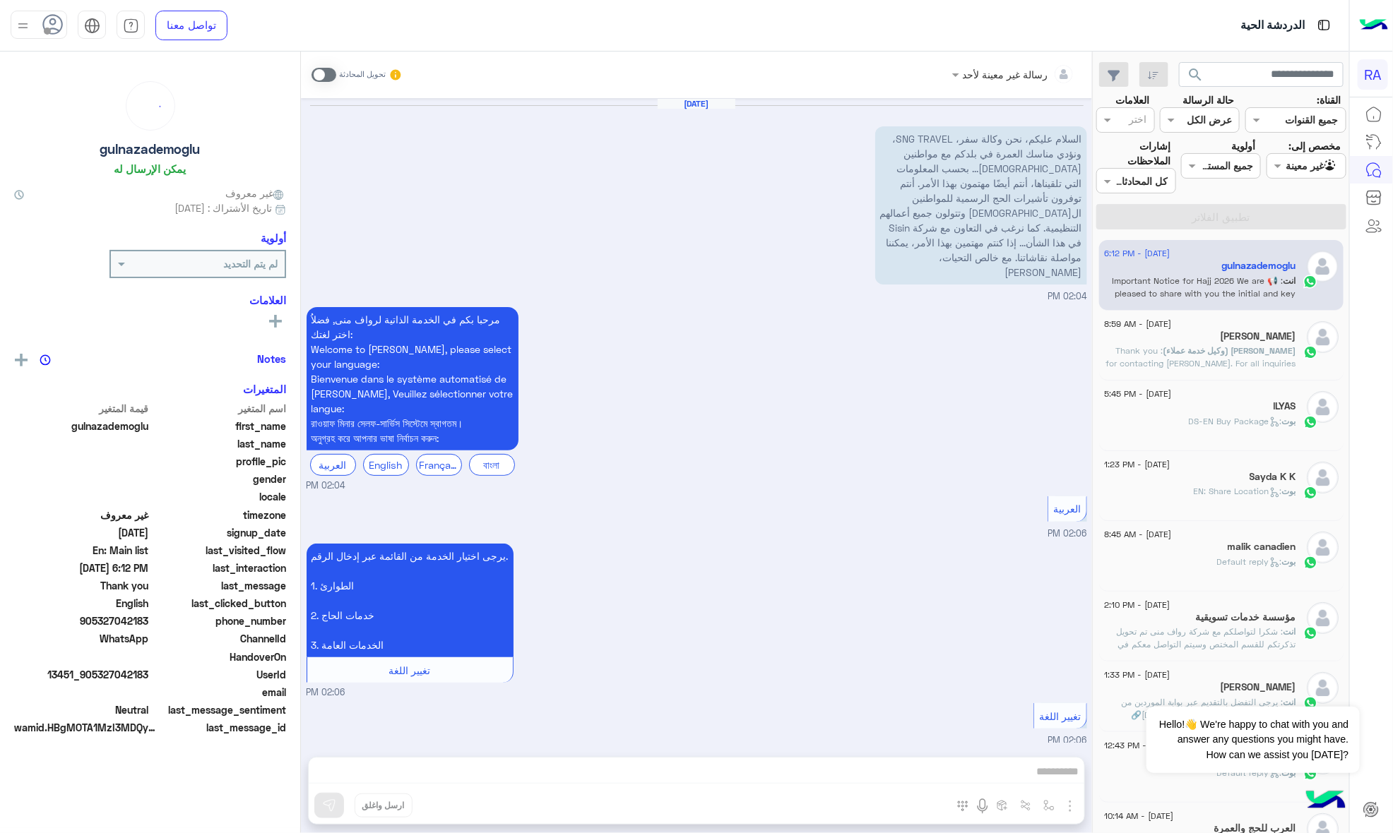
scroll to position [1134, 0]
